Goal: Information Seeking & Learning: Learn about a topic

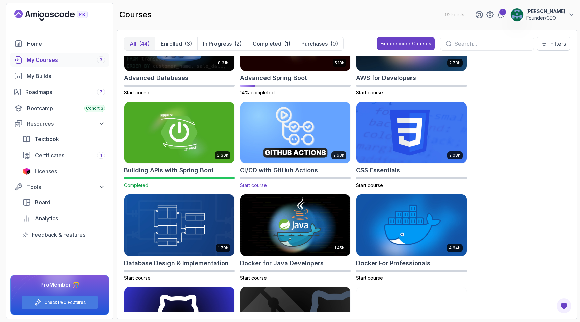
scroll to position [38, 0]
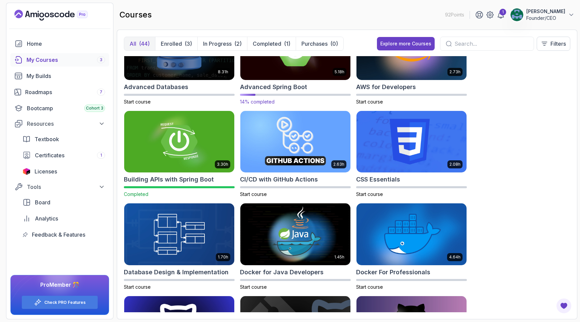
click at [280, 75] on img at bounding box center [296, 48] width 116 height 65
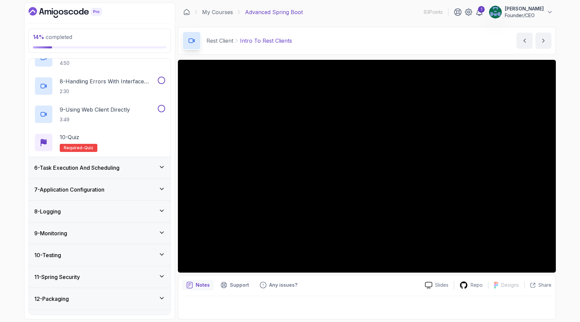
scroll to position [310, 0]
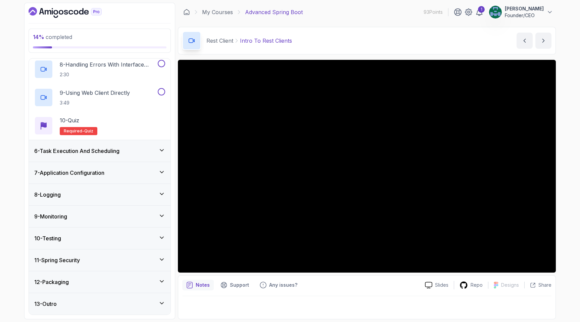
click at [95, 174] on h3 "7 - Application Configuration" at bounding box center [69, 173] width 70 height 8
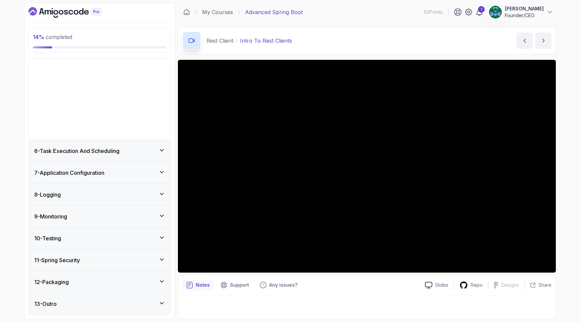
scroll to position [28, 0]
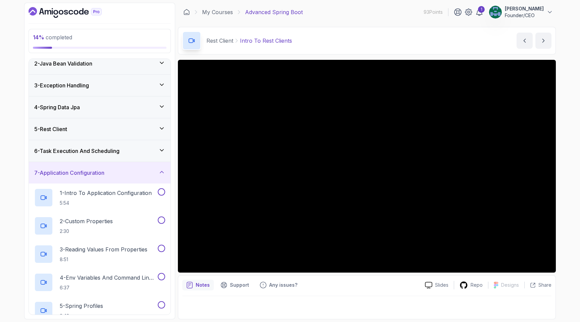
click at [96, 170] on h3 "7 - Application Configuration" at bounding box center [69, 173] width 70 height 8
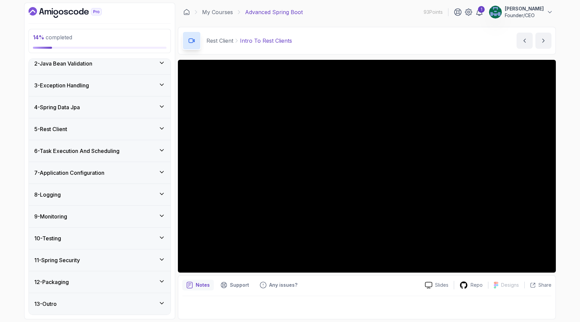
click at [91, 256] on div "11 - Spring Security" at bounding box center [99, 260] width 131 height 8
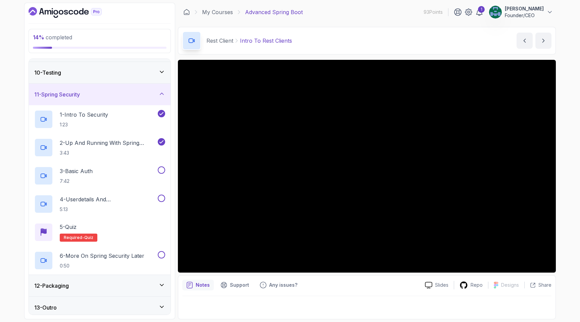
scroll to position [195, 0]
click at [94, 195] on p "4 - Userdetails And Bcryptpasswordencoder" at bounding box center [108, 198] width 97 height 8
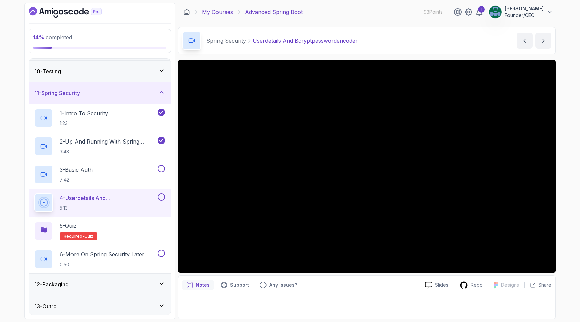
click at [217, 9] on link "My Courses" at bounding box center [217, 12] width 31 height 8
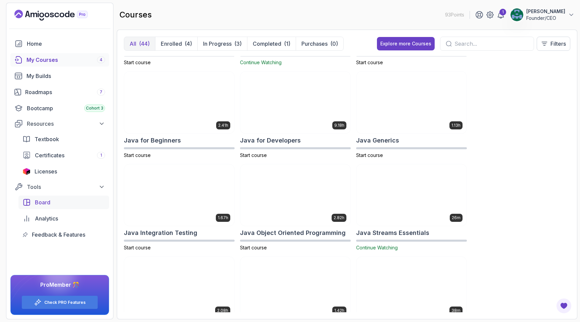
scroll to position [449, 0]
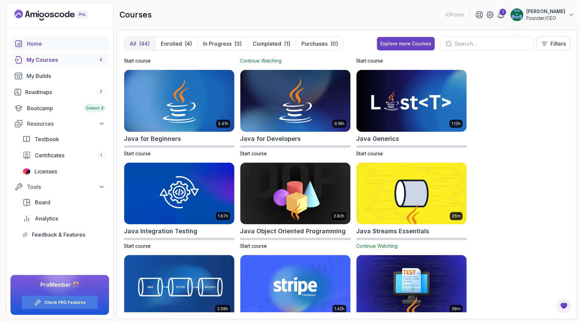
click at [68, 43] on div "Home" at bounding box center [66, 44] width 78 height 8
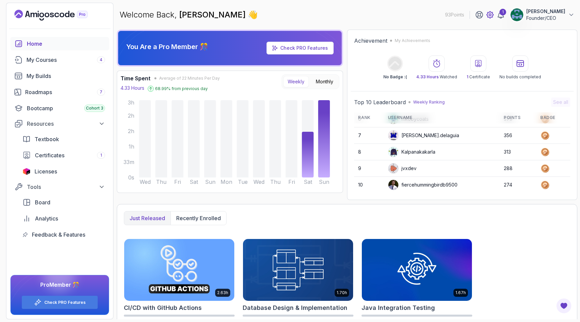
click at [491, 15] on icon at bounding box center [490, 15] width 2 height 2
